Goal: Navigation & Orientation: Find specific page/section

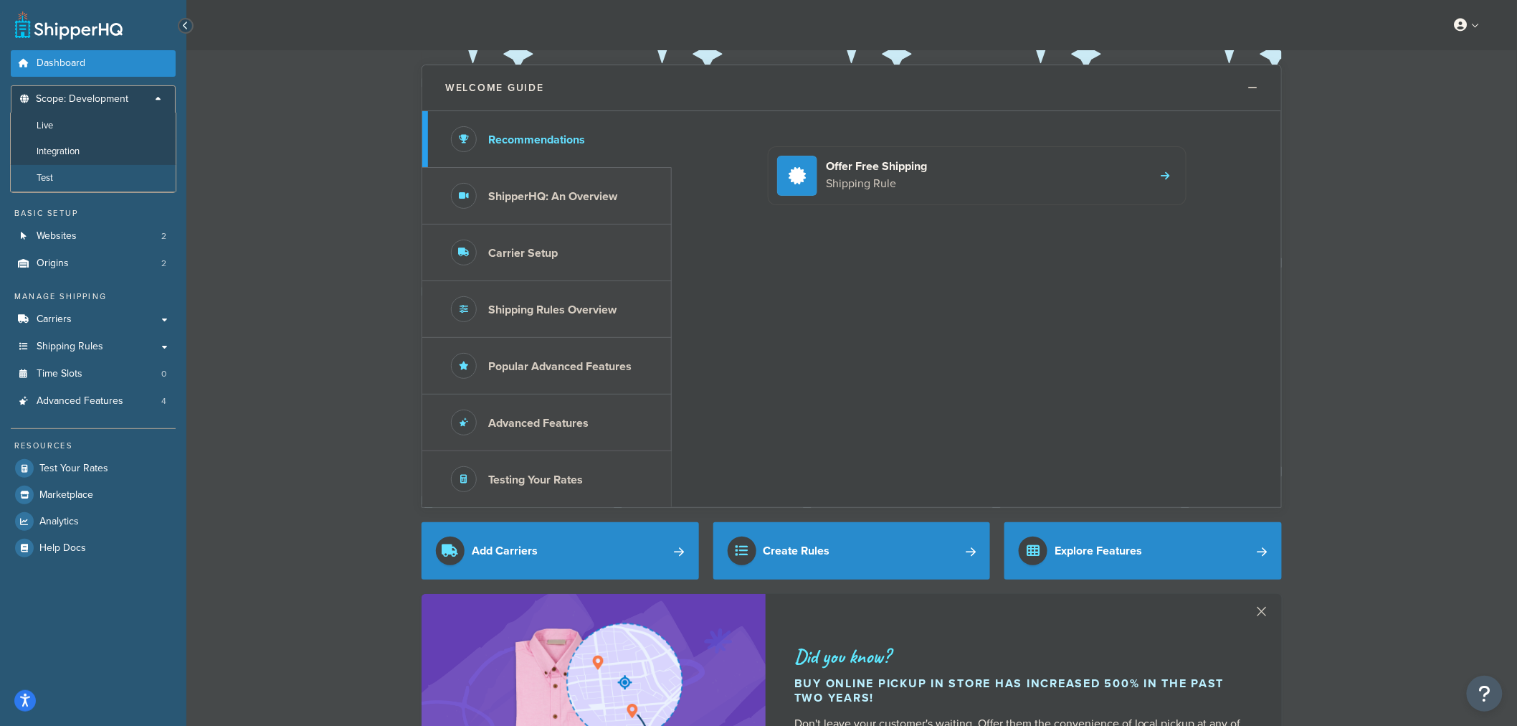
click at [77, 176] on li "Test" at bounding box center [93, 178] width 166 height 27
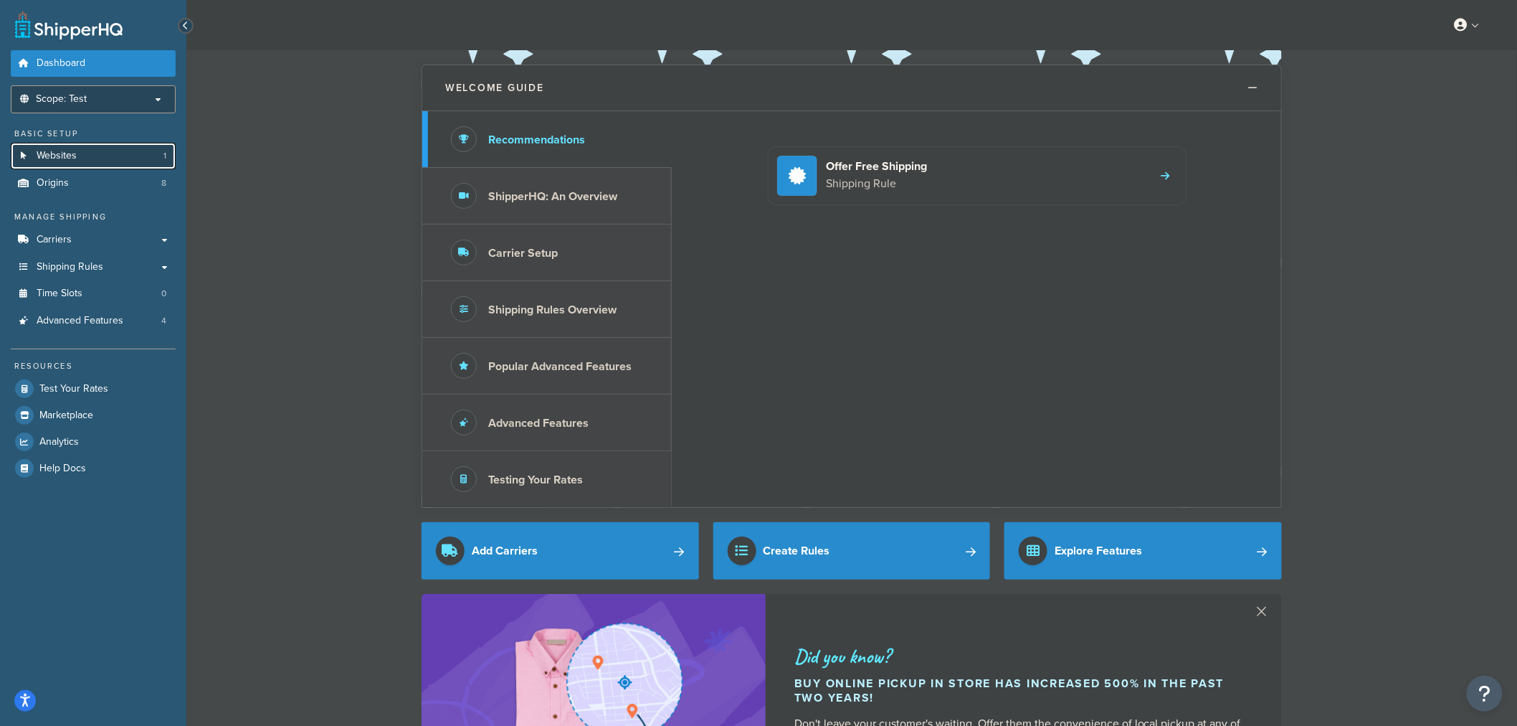
click at [126, 146] on link "Websites 1" at bounding box center [93, 156] width 165 height 27
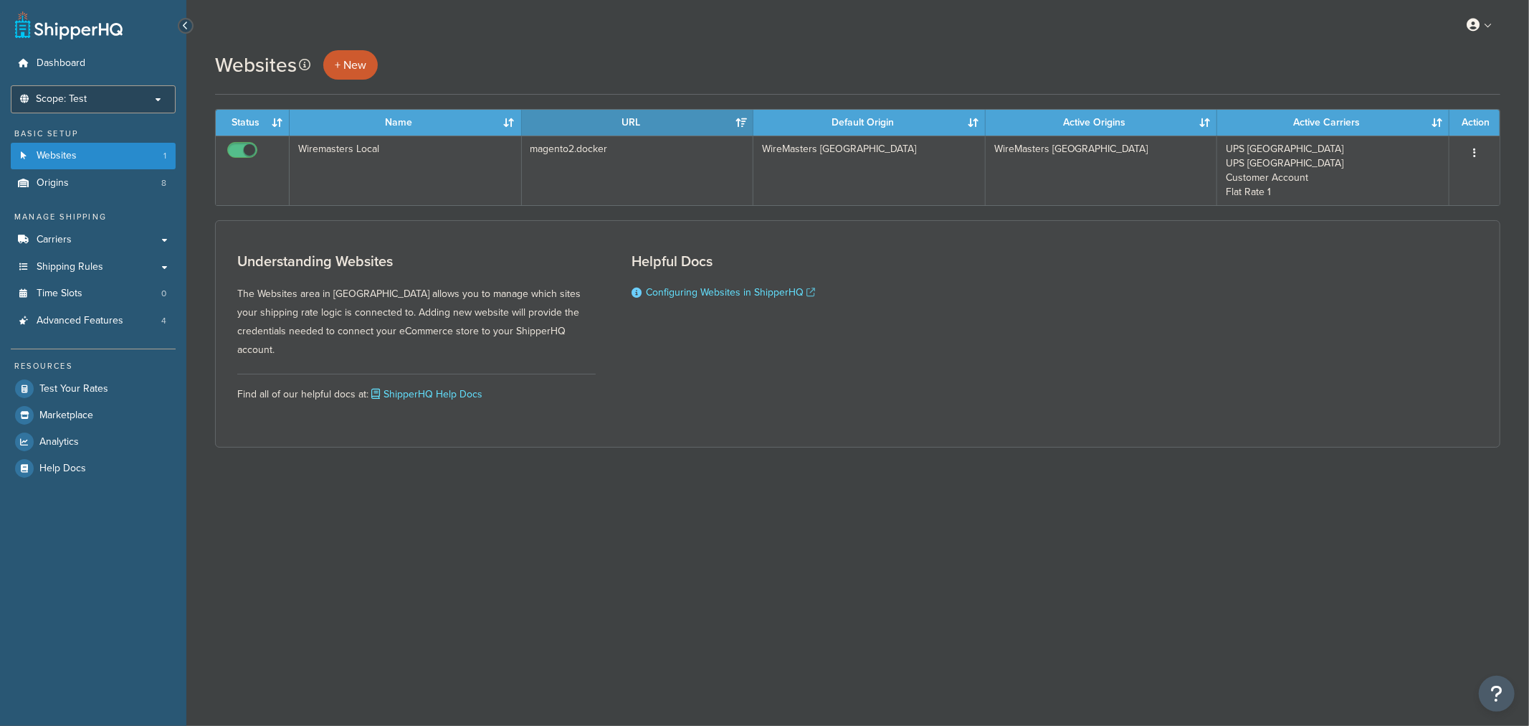
click at [131, 94] on p "Scope: Test" at bounding box center [93, 99] width 152 height 12
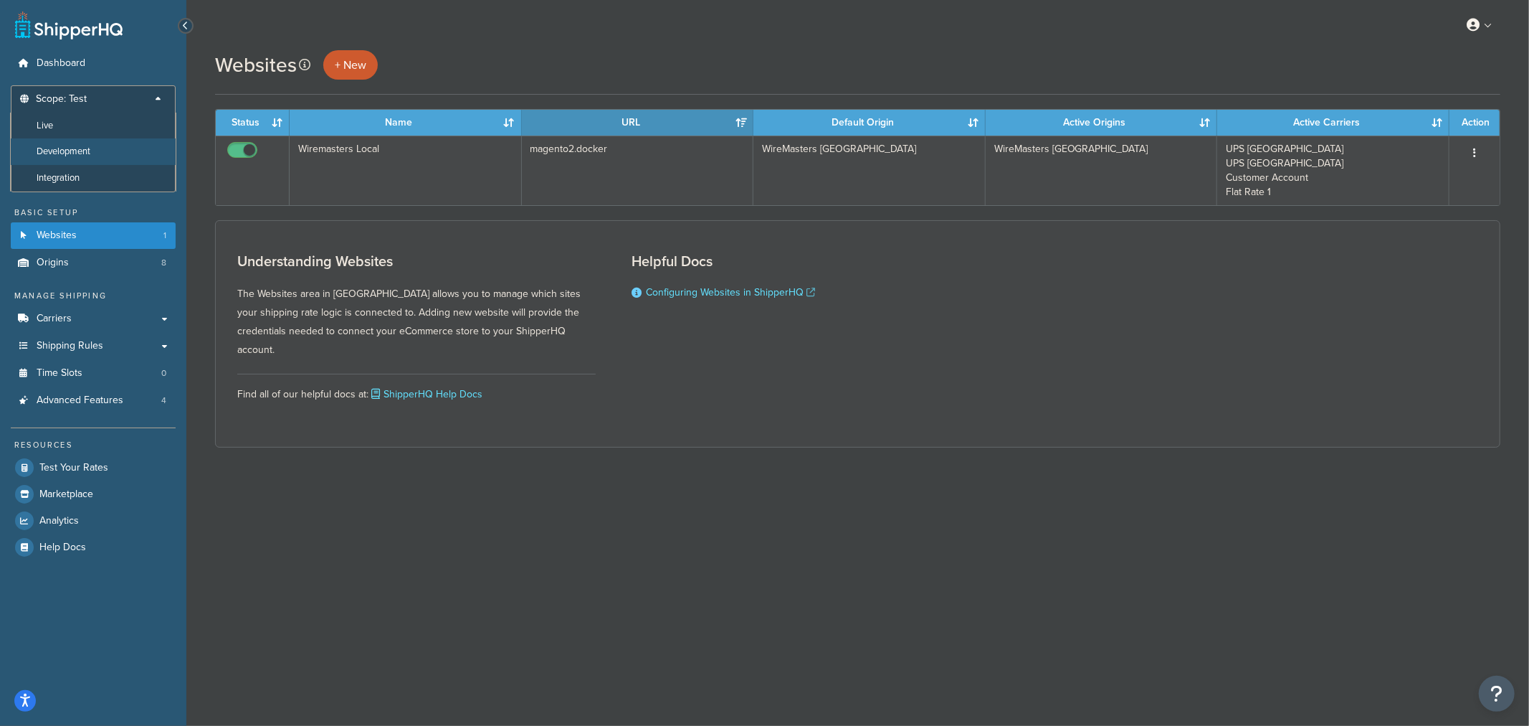
click at [118, 153] on li "Development" at bounding box center [93, 151] width 166 height 27
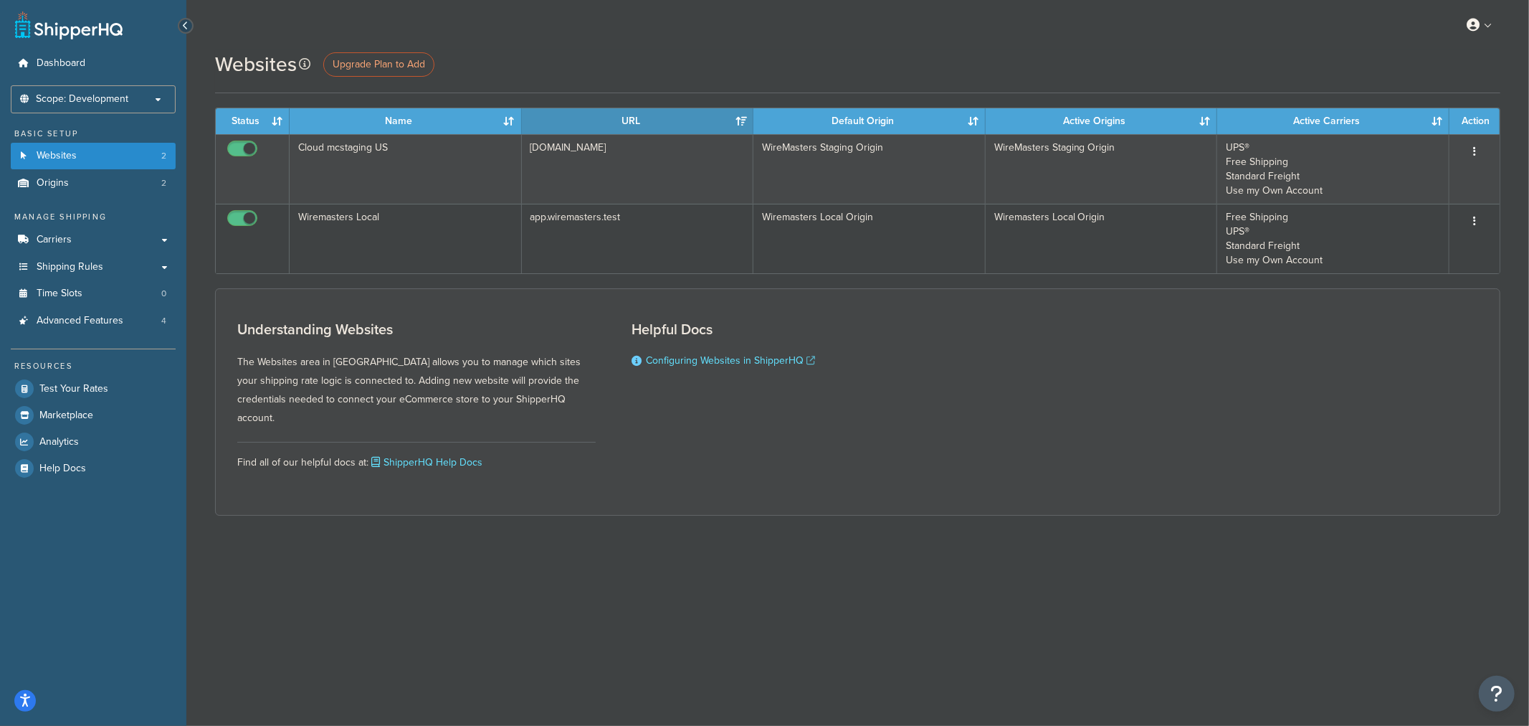
click at [1005, 59] on div "Websites Upgrade Plan to Add" at bounding box center [858, 64] width 1286 height 28
